Goal: Find contact information: Find contact information

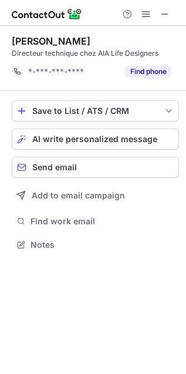
scroll to position [5, 6]
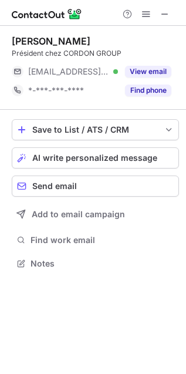
scroll to position [255, 186]
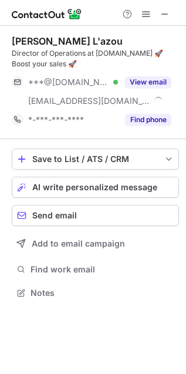
scroll to position [284, 186]
click at [185, 45] on div "Anne-Charlotte L'azou Director of Operations at Kaspr.io 🚀 Boost your sales 🚀 *…" at bounding box center [93, 168] width 186 height 284
click at [165, 10] on span at bounding box center [164, 13] width 9 height 9
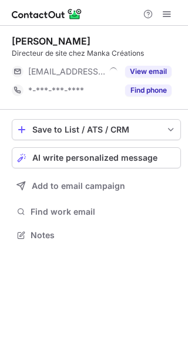
scroll to position [227, 188]
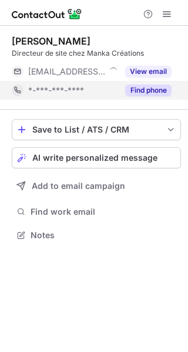
click at [148, 92] on button "Find phone" at bounding box center [148, 90] width 46 height 12
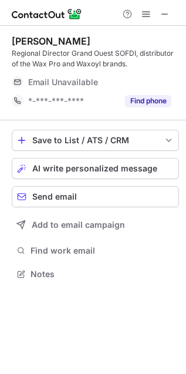
scroll to position [259, 186]
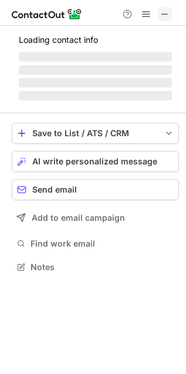
click at [162, 13] on span at bounding box center [164, 13] width 9 height 9
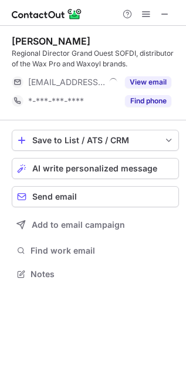
scroll to position [265, 186]
click at [170, 4] on div at bounding box center [93, 13] width 186 height 26
click at [166, 11] on span at bounding box center [164, 13] width 9 height 9
